Goal: Information Seeking & Learning: Learn about a topic

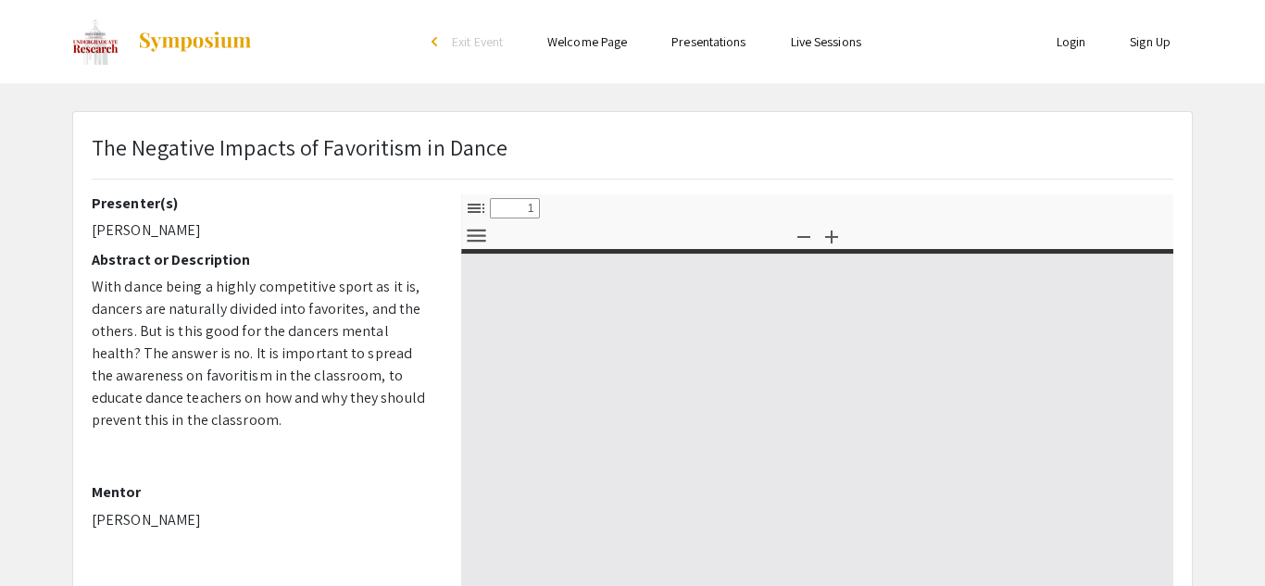
select select "custom"
type input "0"
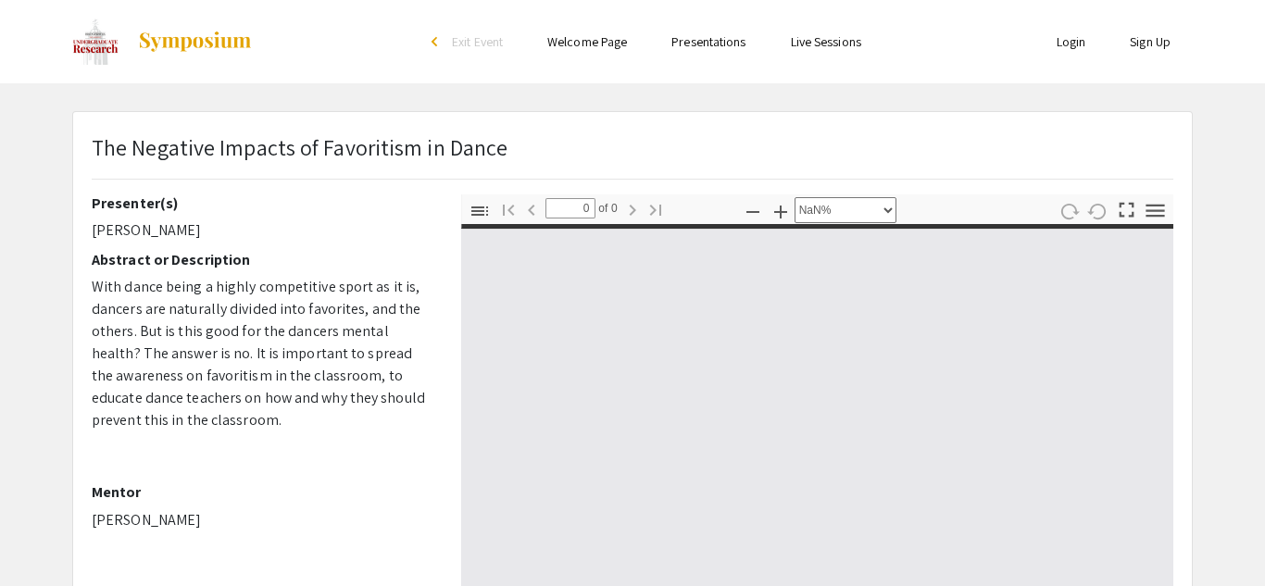
select select "auto"
type input "1"
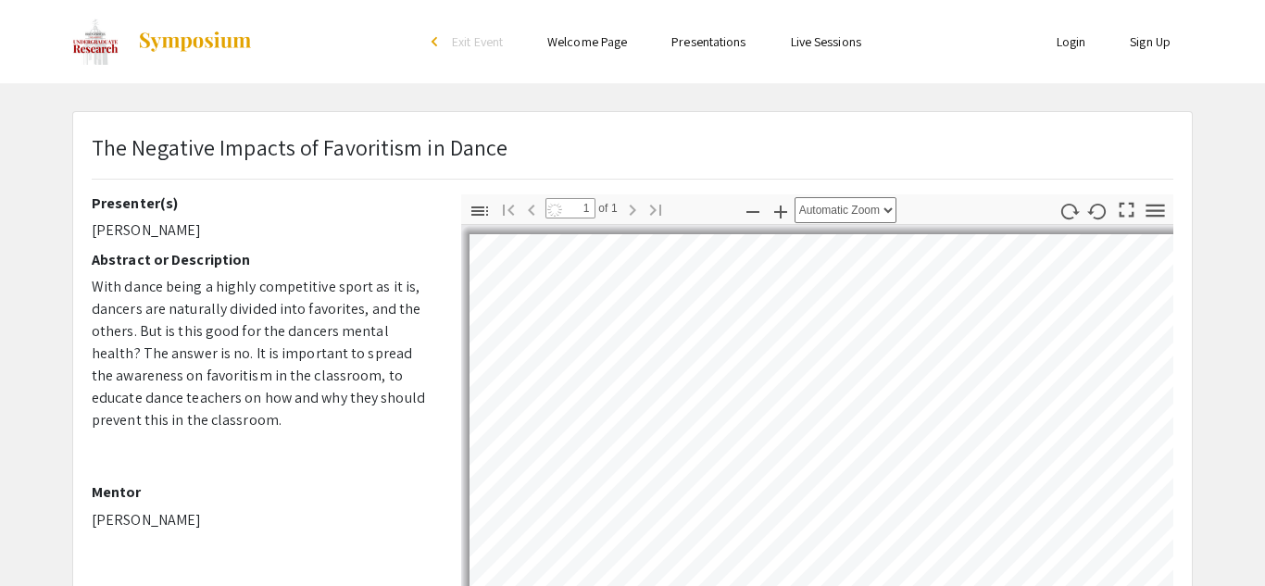
select select "auto"
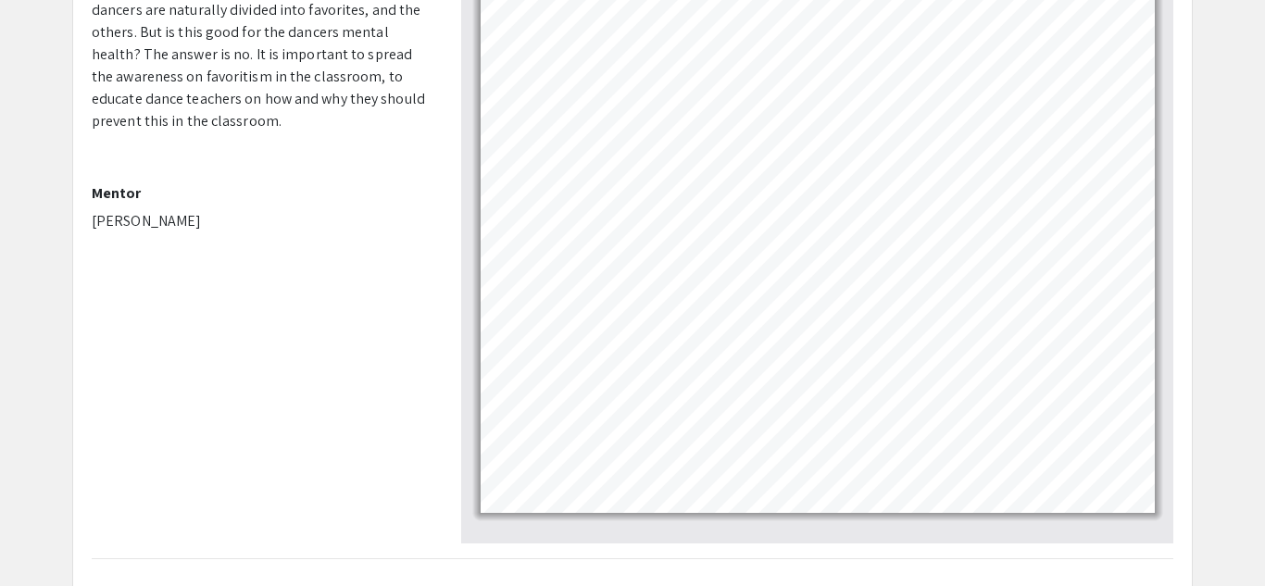
scroll to position [387, 0]
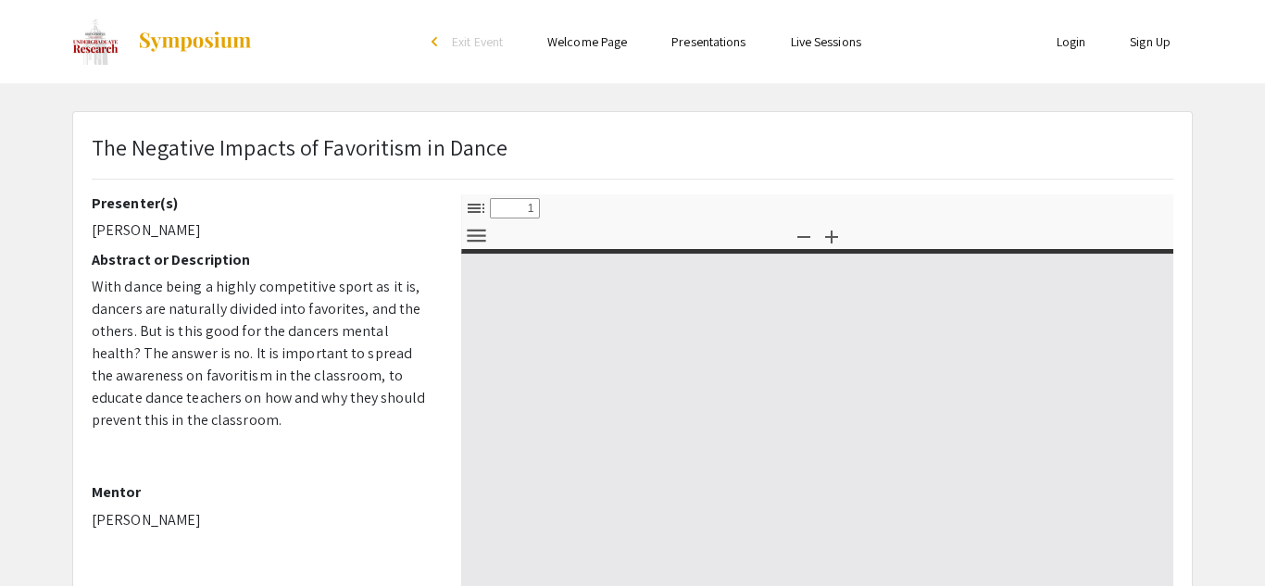
select select "custom"
type input "0"
select select "custom"
